Goal: Find specific page/section: Find specific page/section

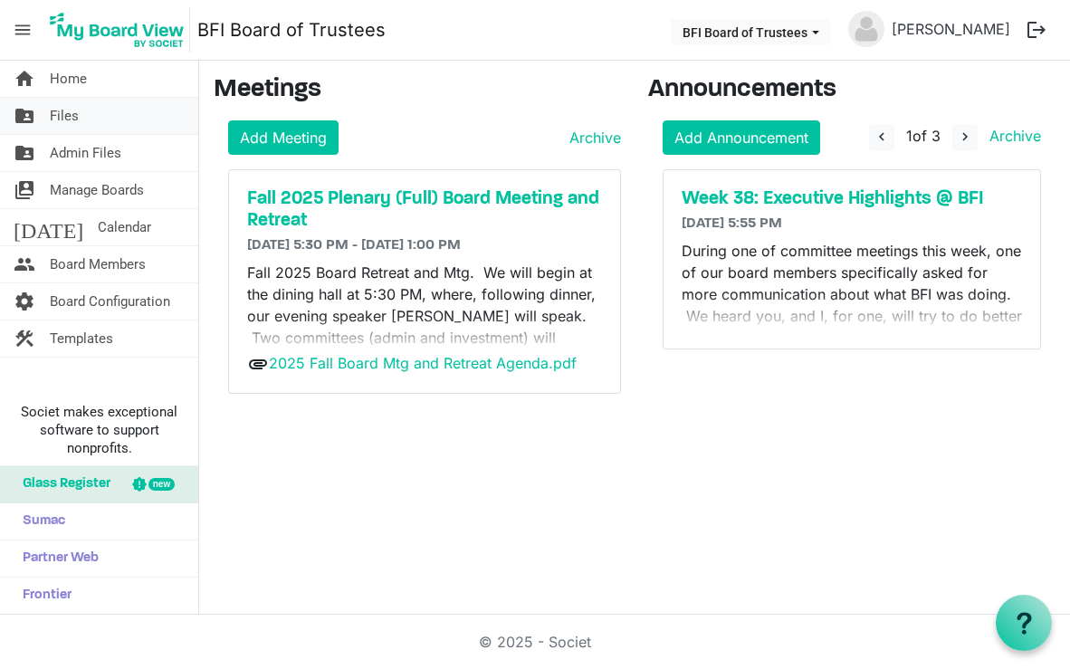
click at [63, 112] on span "Files" at bounding box center [64, 116] width 29 height 36
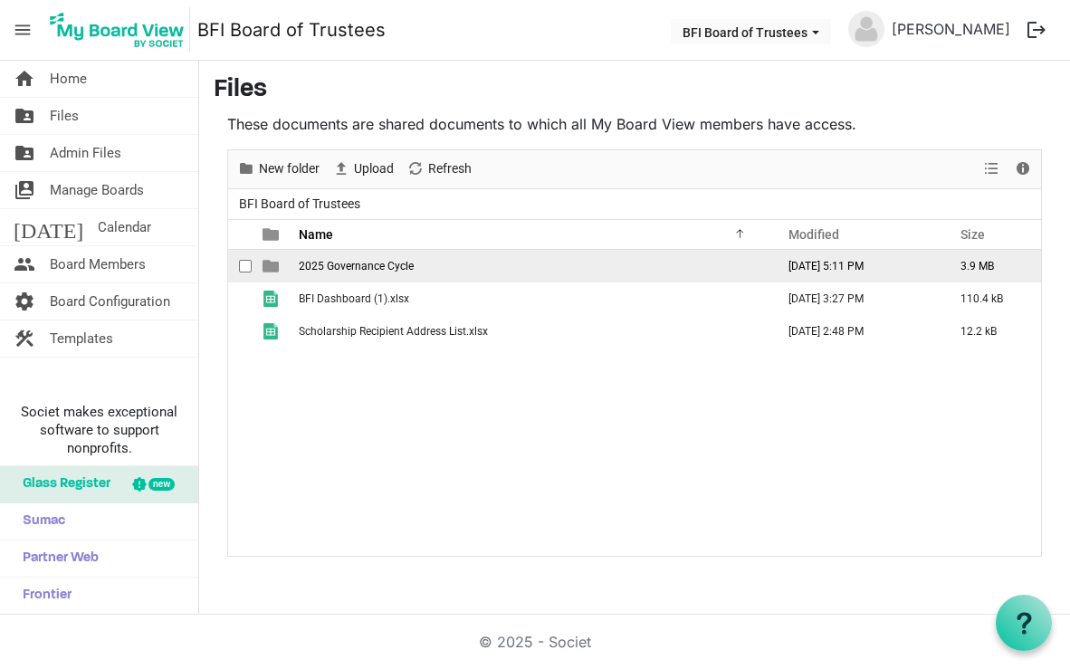
click at [351, 263] on span "2025 Governance Cycle" at bounding box center [356, 266] width 115 height 13
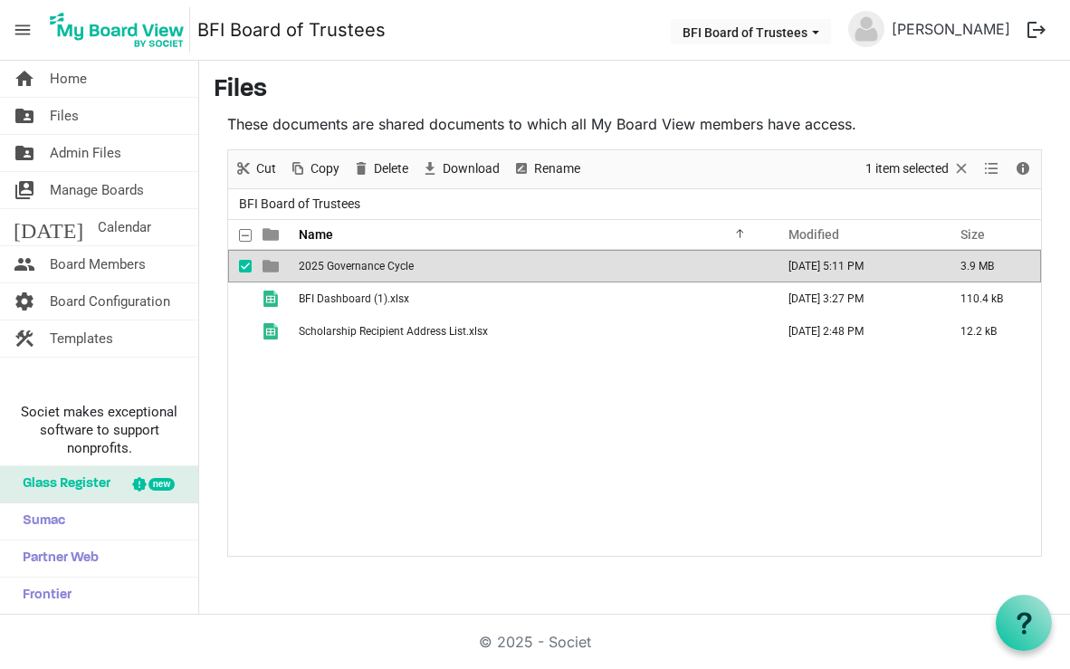
click at [351, 263] on span "2025 Governance Cycle" at bounding box center [356, 266] width 115 height 13
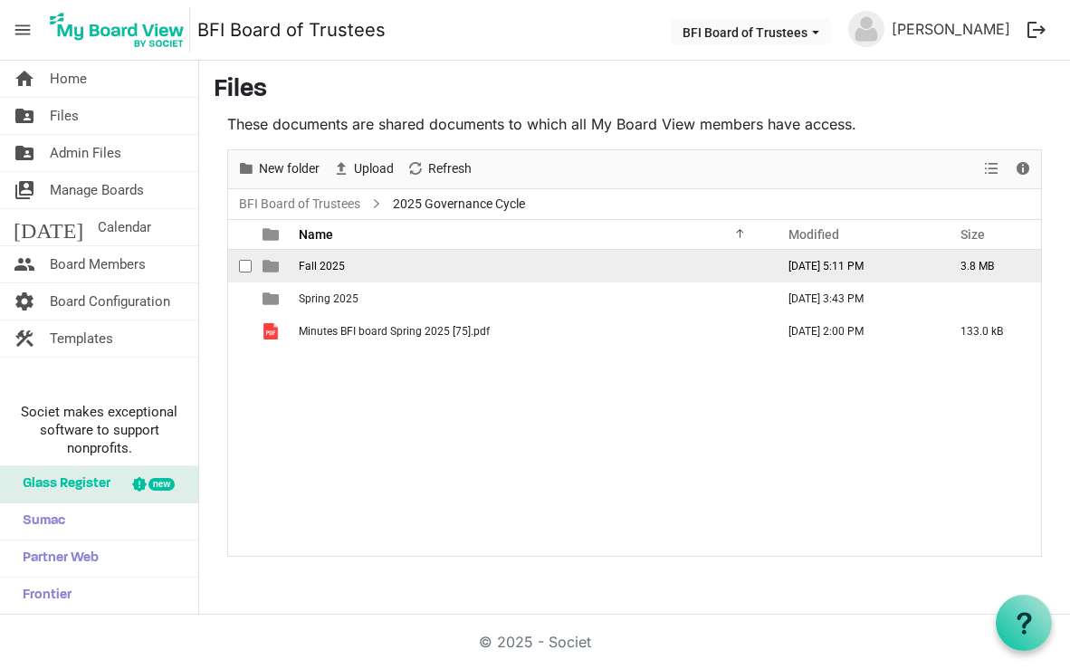
click at [325, 263] on span "Fall 2025" at bounding box center [322, 266] width 46 height 13
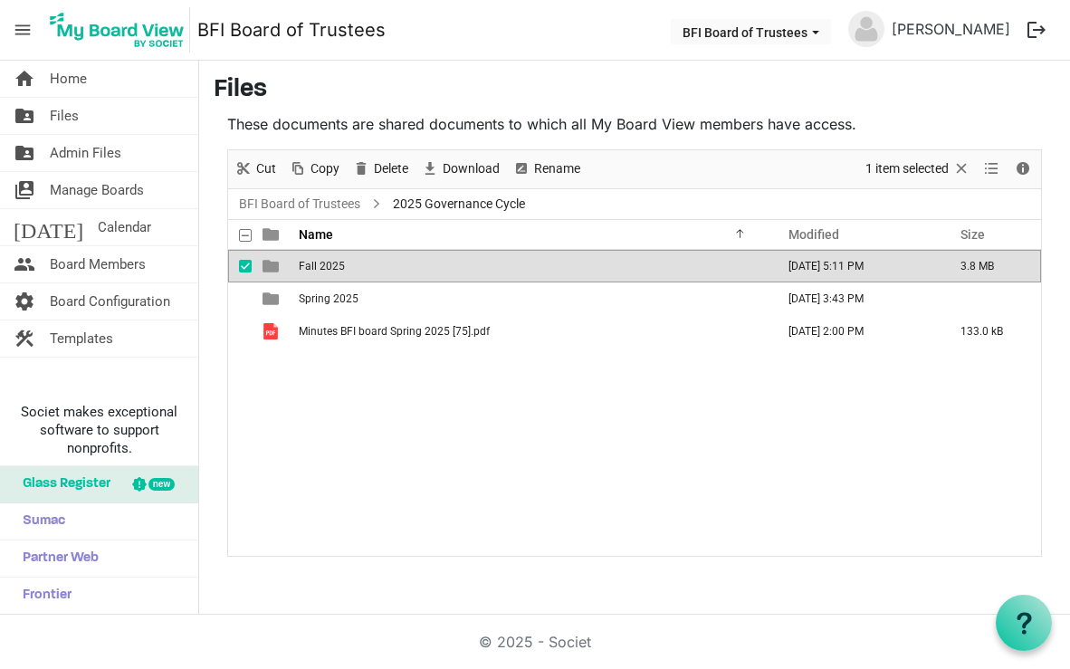
click at [325, 263] on span "Fall 2025" at bounding box center [322, 266] width 46 height 13
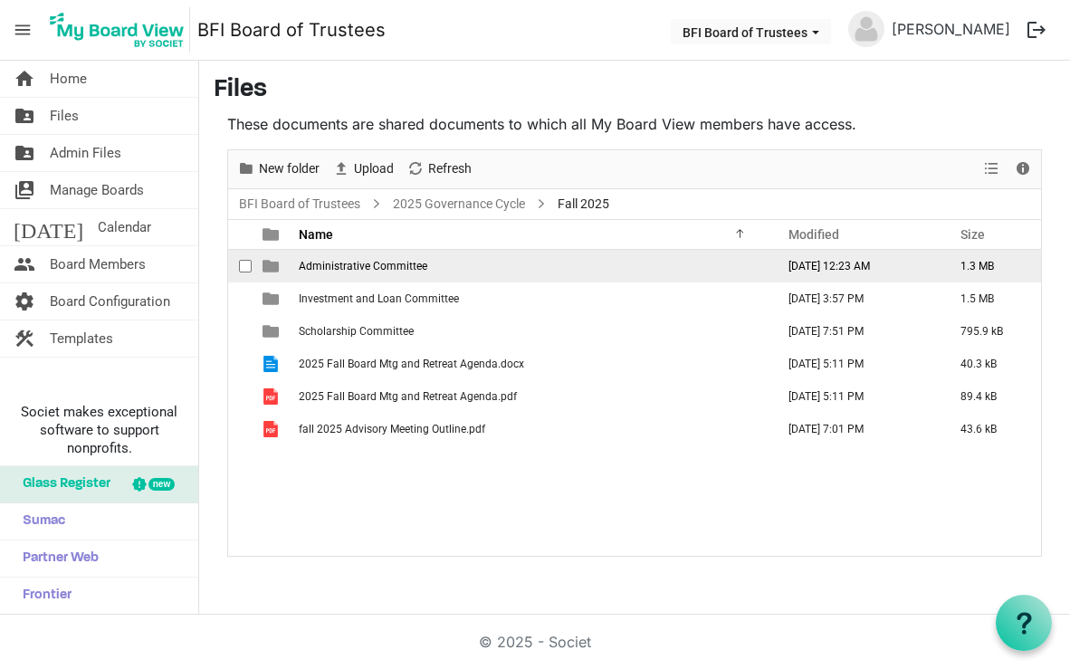
click at [339, 263] on span "Administrative Committee" at bounding box center [363, 266] width 129 height 13
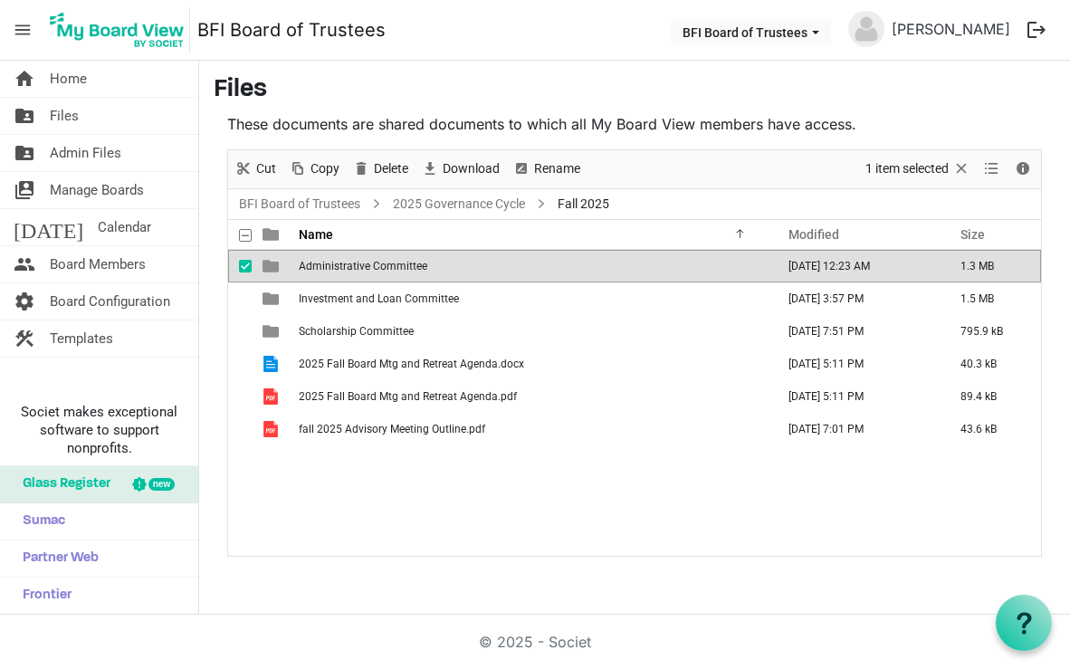
click at [339, 263] on span "Administrative Committee" at bounding box center [363, 266] width 129 height 13
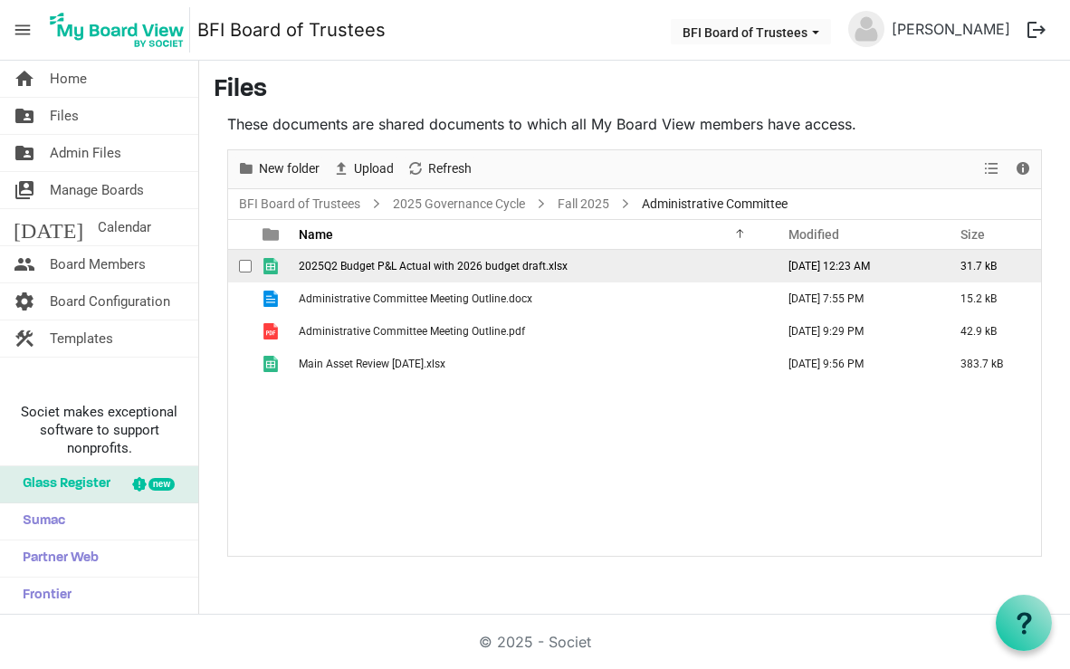
click at [426, 261] on span "2025Q2 Budget P&L Actual with 2026 budget draft.xlsx" at bounding box center [433, 266] width 269 height 13
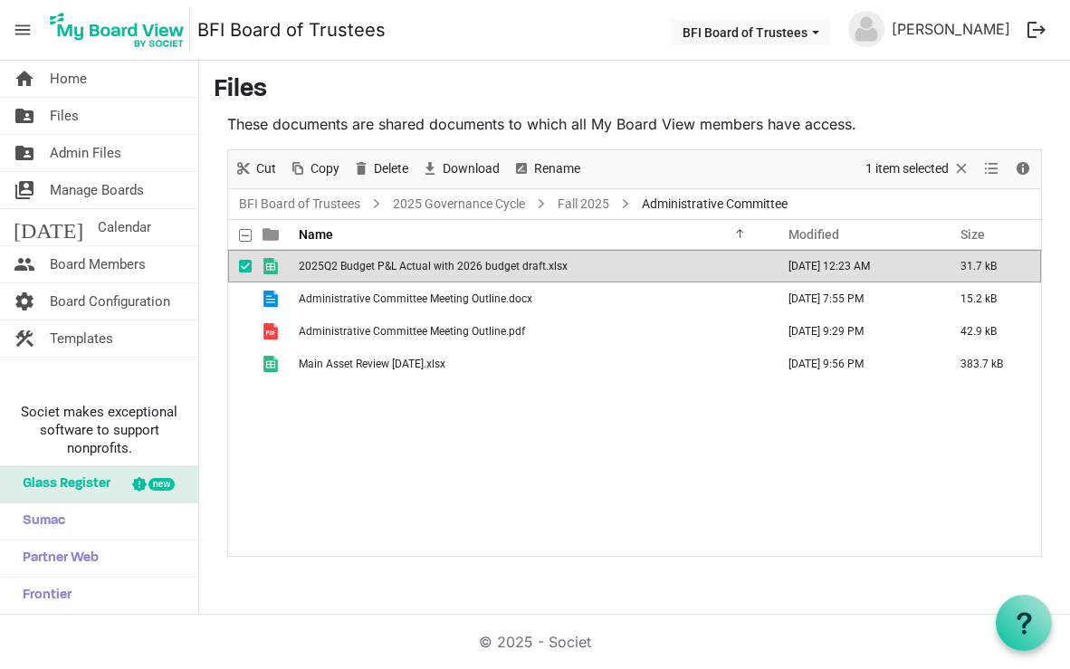
click at [426, 261] on span "2025Q2 Budget P&L Actual with 2026 budget draft.xlsx" at bounding box center [433, 266] width 269 height 13
click at [88, 190] on span "Manage Boards" at bounding box center [97, 190] width 94 height 36
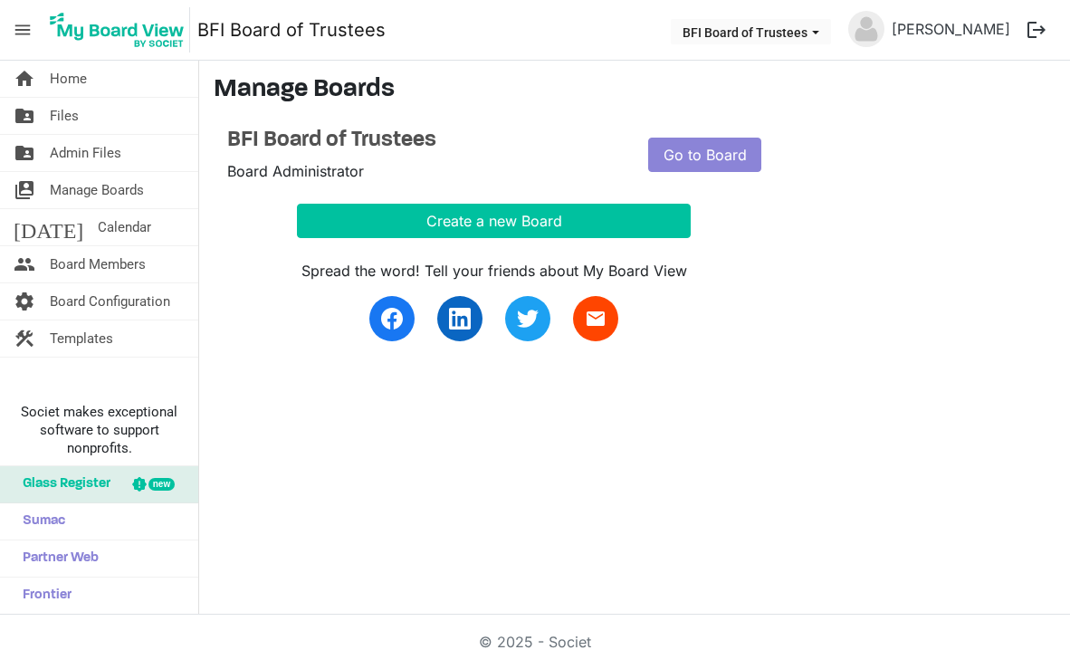
click at [89, 263] on span "Board Members" at bounding box center [98, 264] width 96 height 36
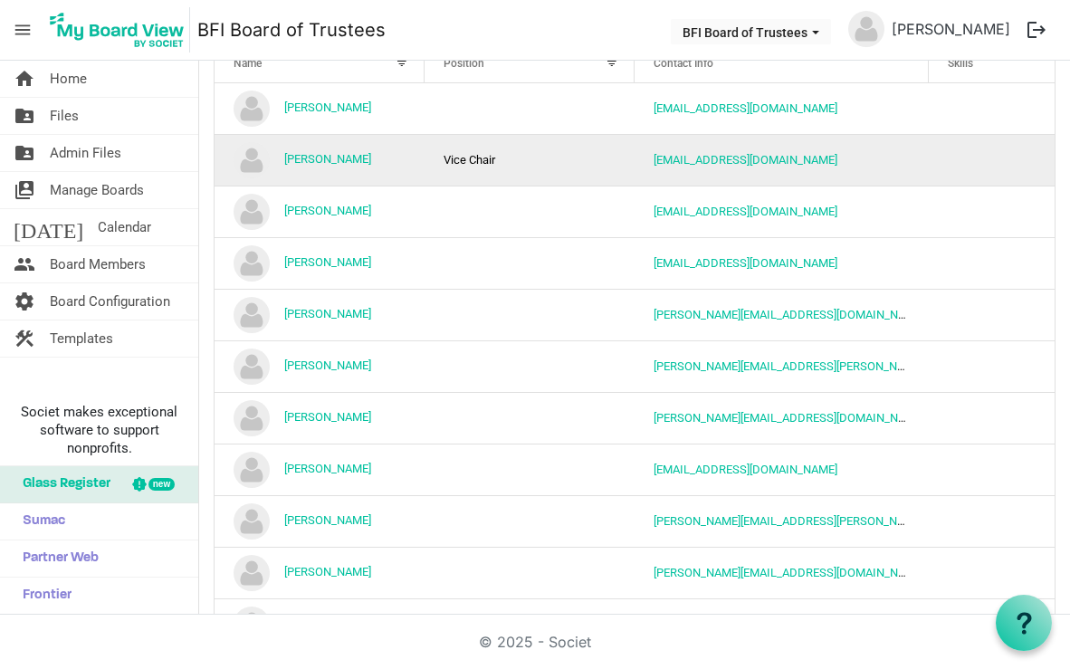
scroll to position [12, 0]
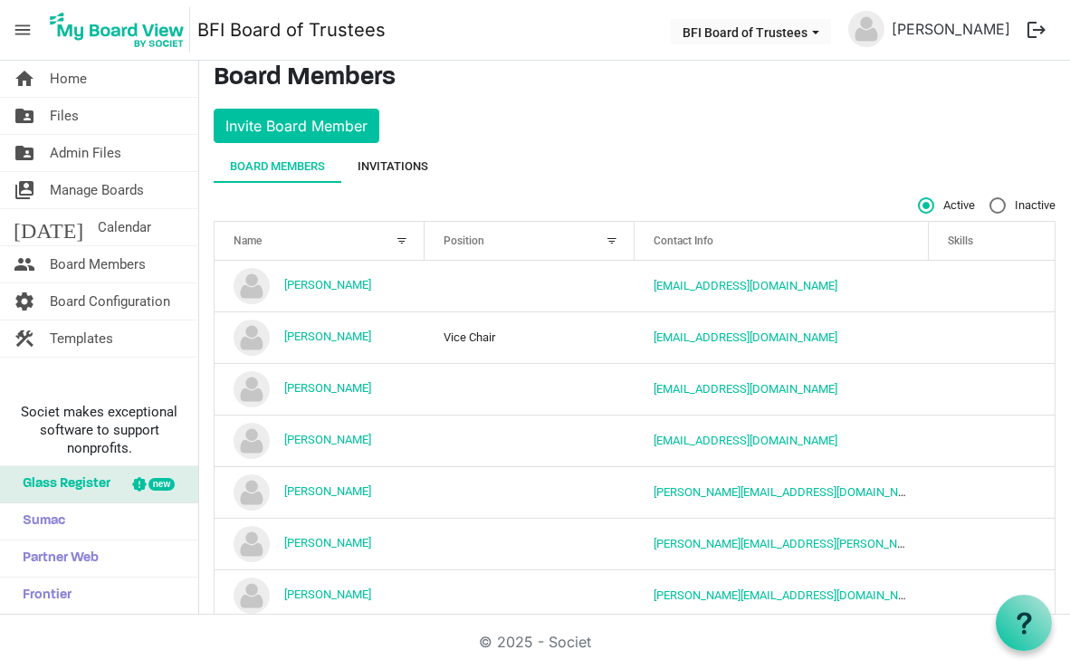
click at [415, 162] on div "Invitations" at bounding box center [393, 167] width 71 height 18
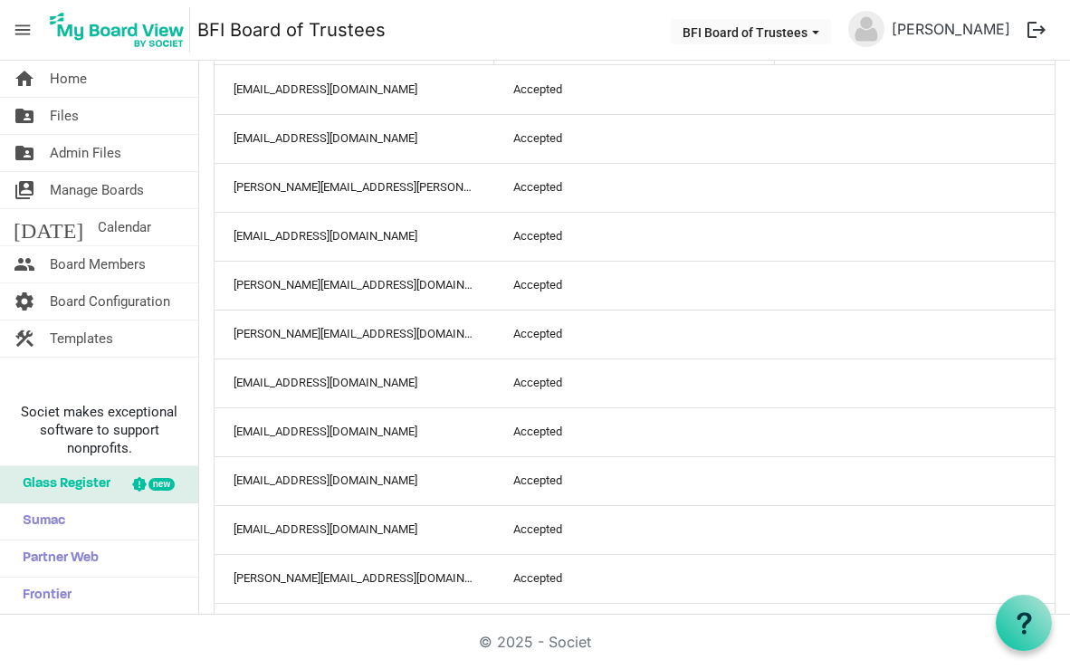
scroll to position [0, 0]
